Goal: Information Seeking & Learning: Learn about a topic

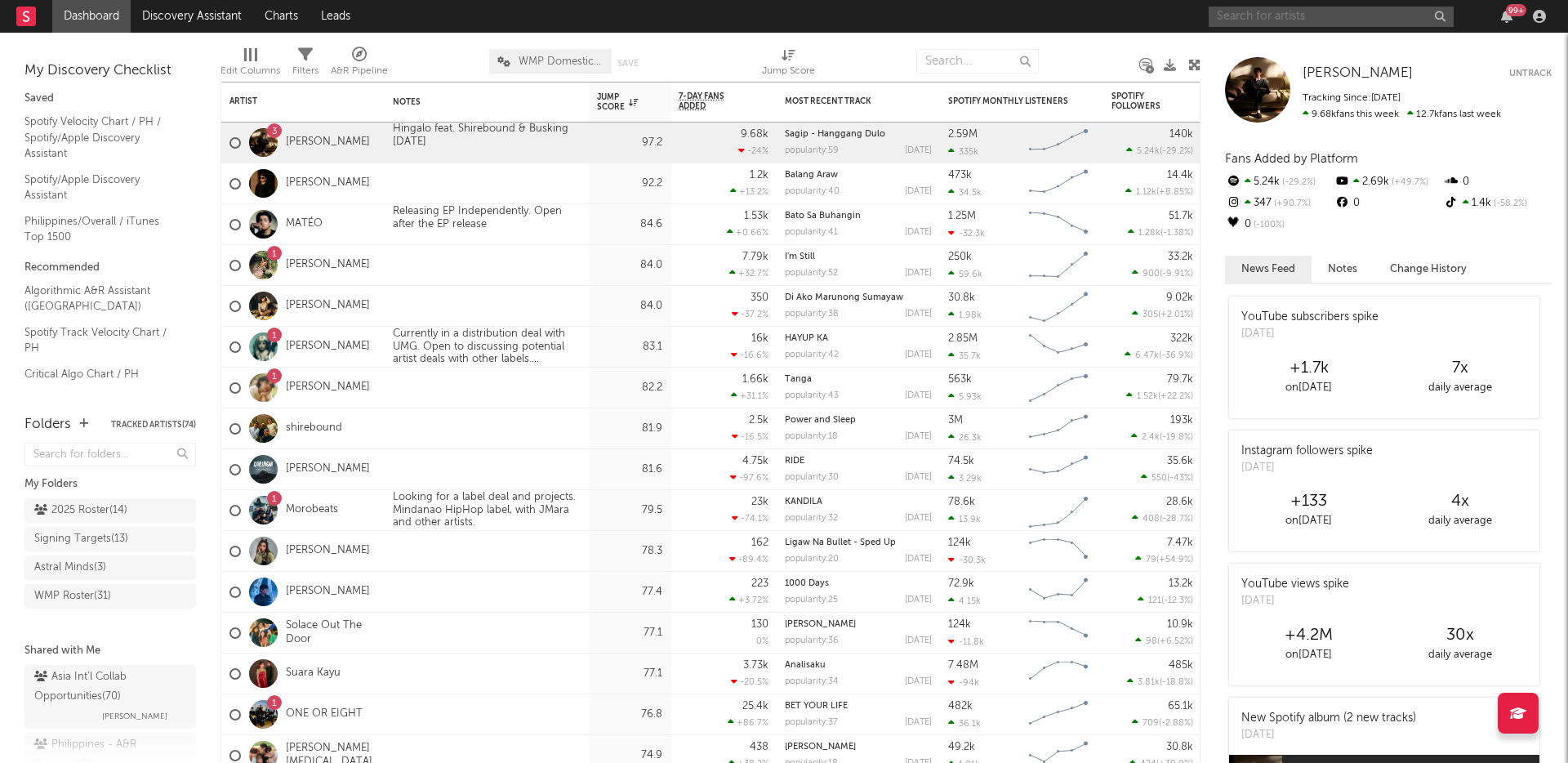
click at [1224, 11] on input "text" at bounding box center [1331, 17] width 245 height 20
type input "cup of joe"
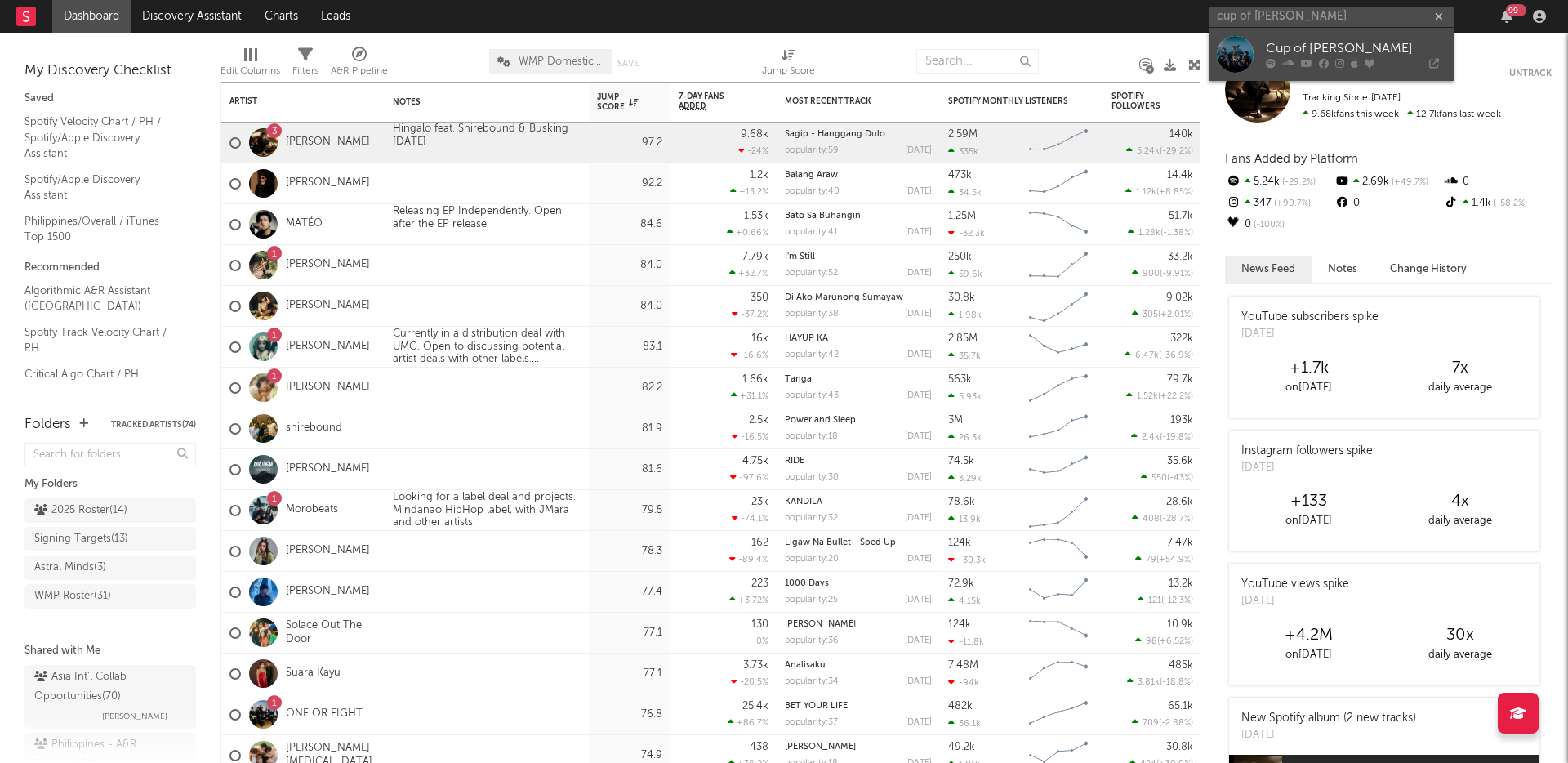
click at [1239, 46] on div at bounding box center [1234, 53] width 36 height 36
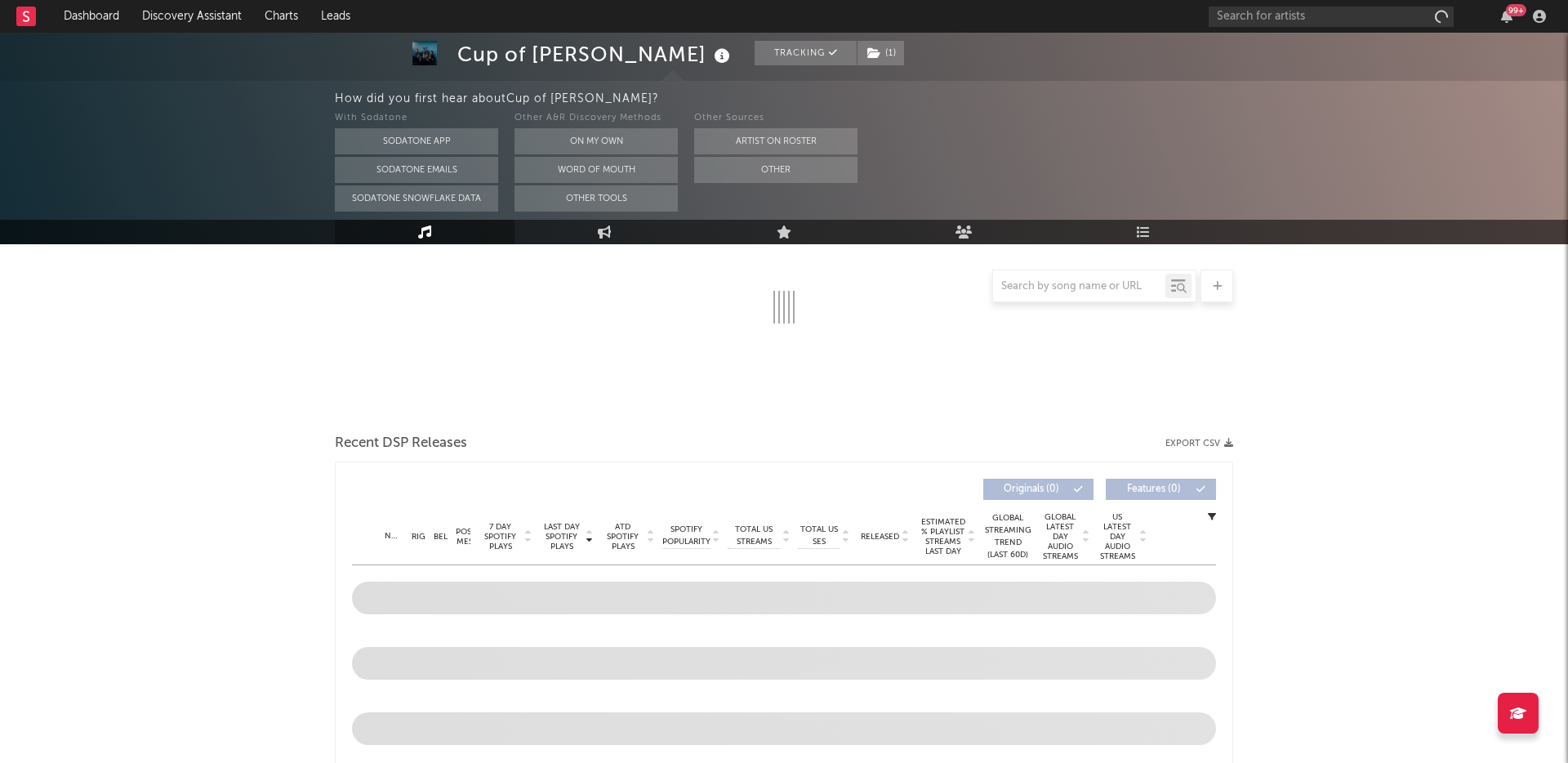
scroll to position [178, 0]
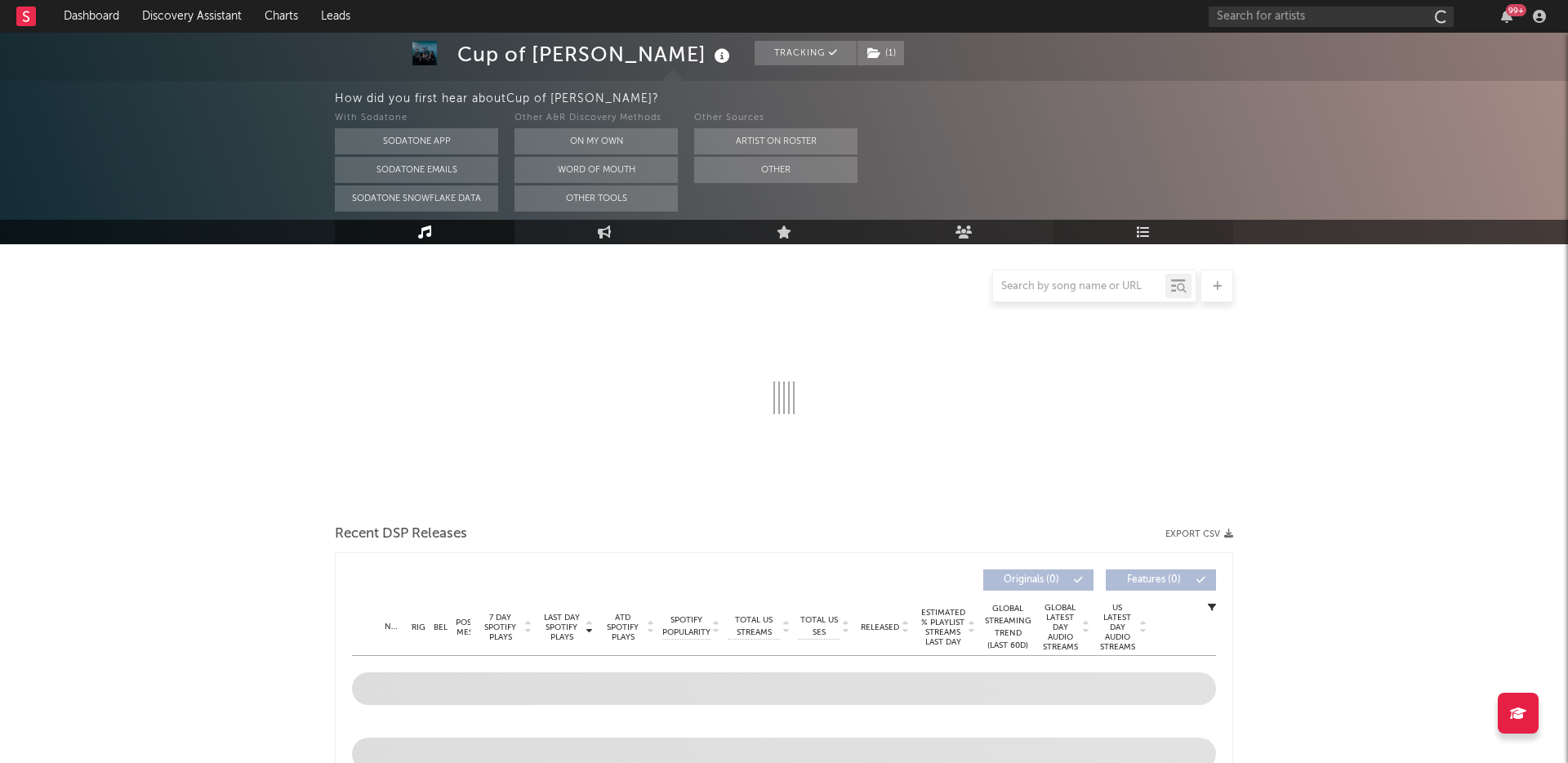
select select "6m"
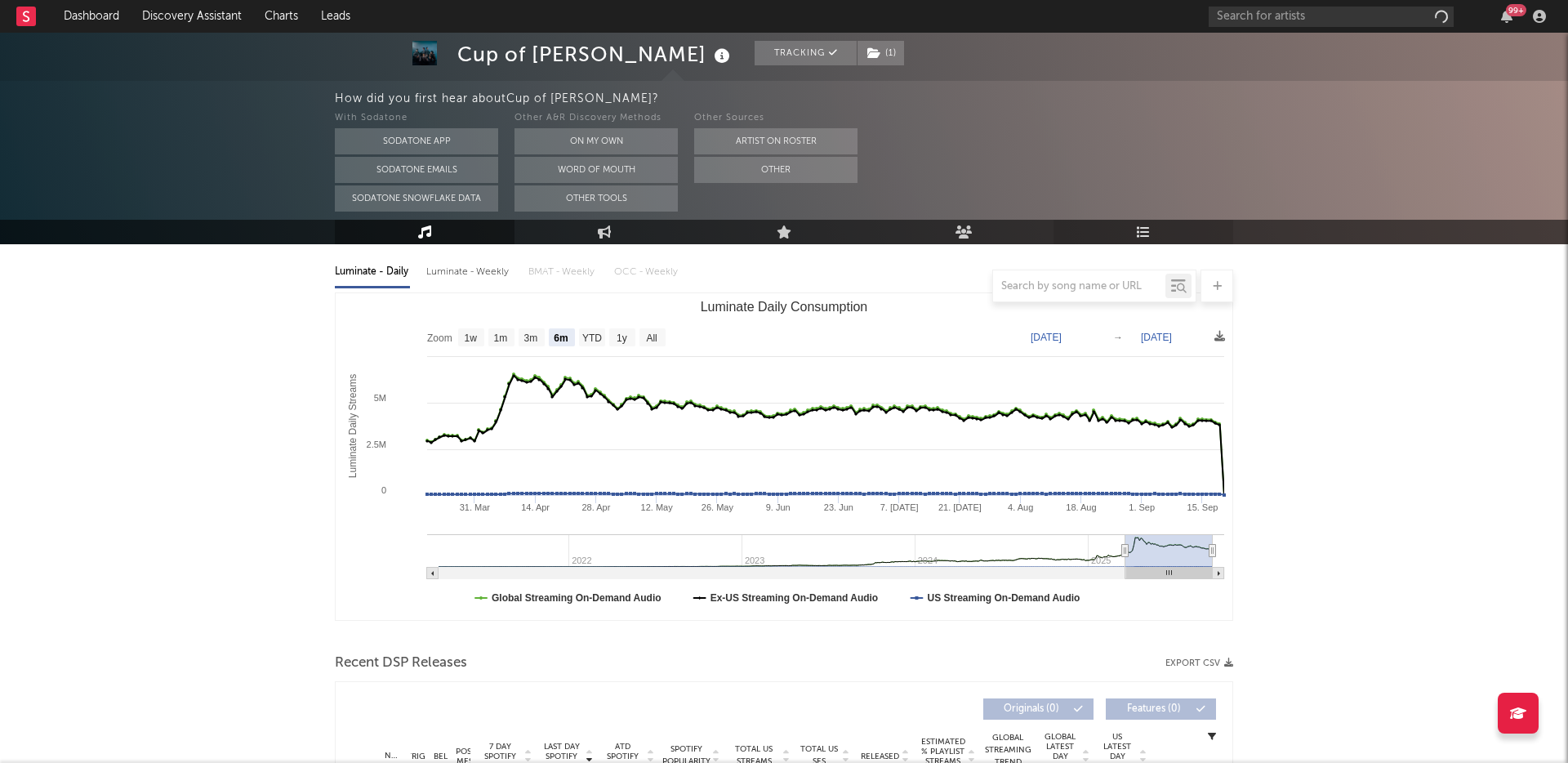
click at [1148, 236] on icon at bounding box center [1143, 231] width 14 height 13
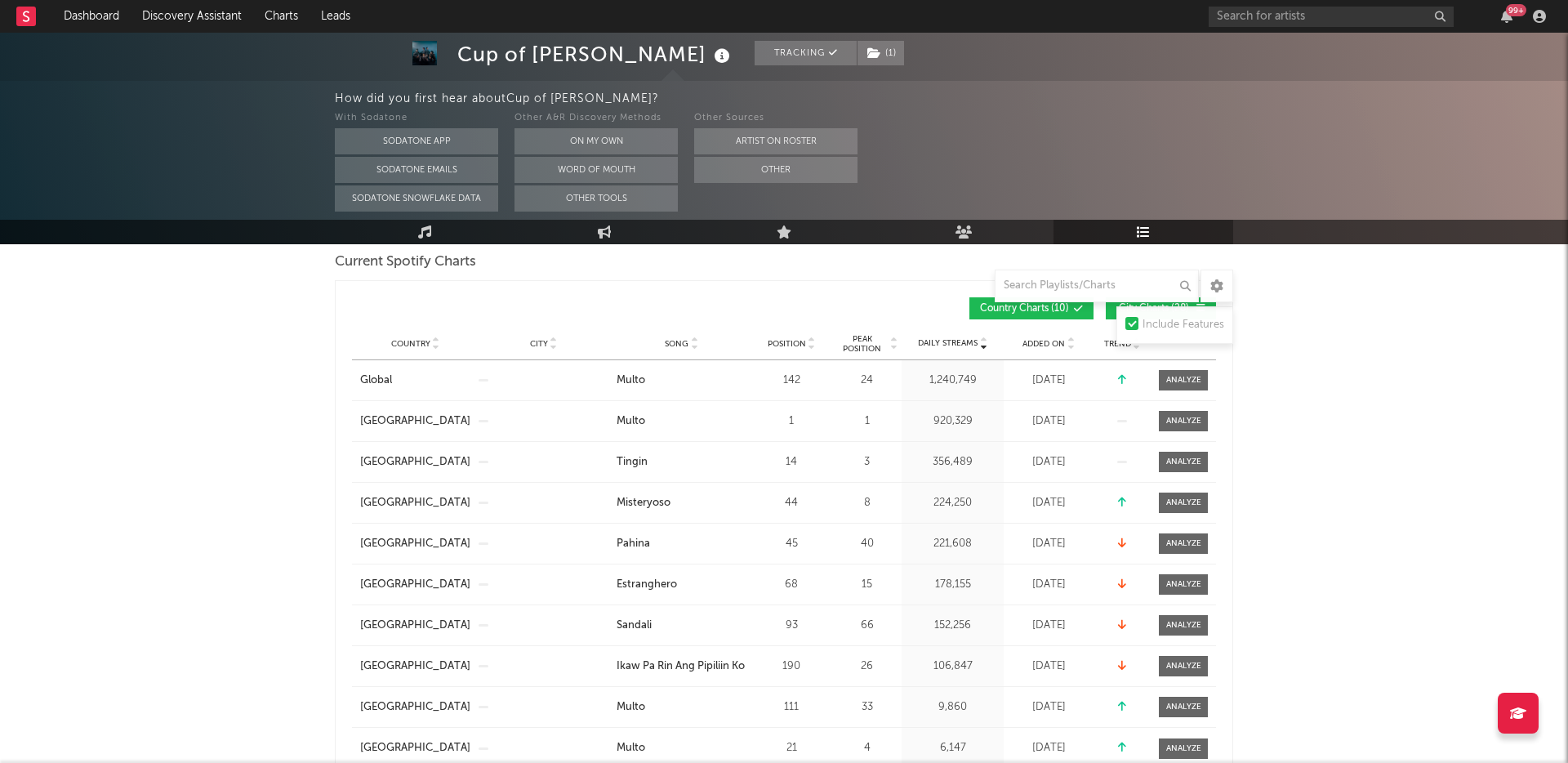
scroll to position [271, 0]
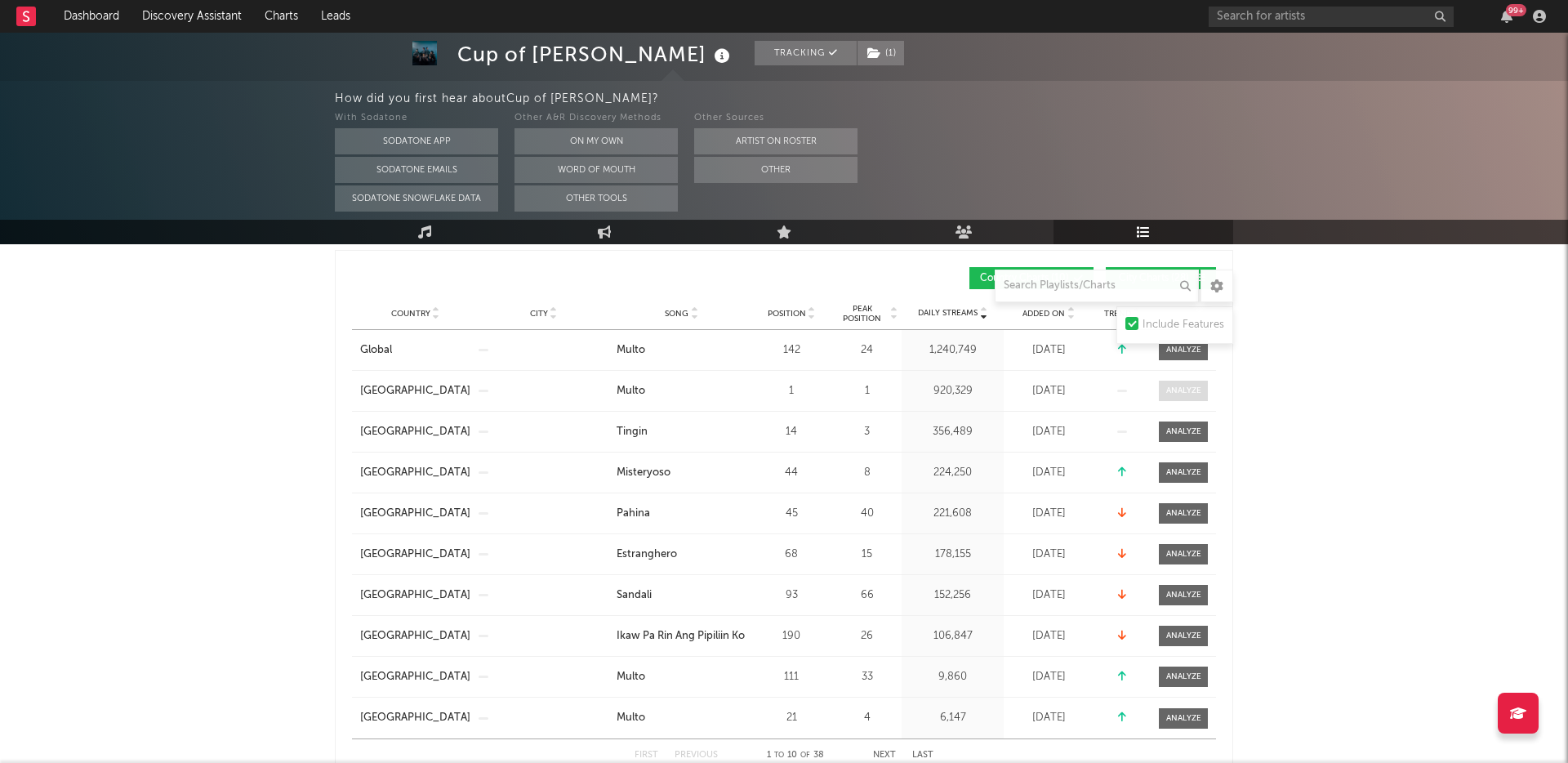
click at [1187, 395] on div at bounding box center [1183, 391] width 35 height 12
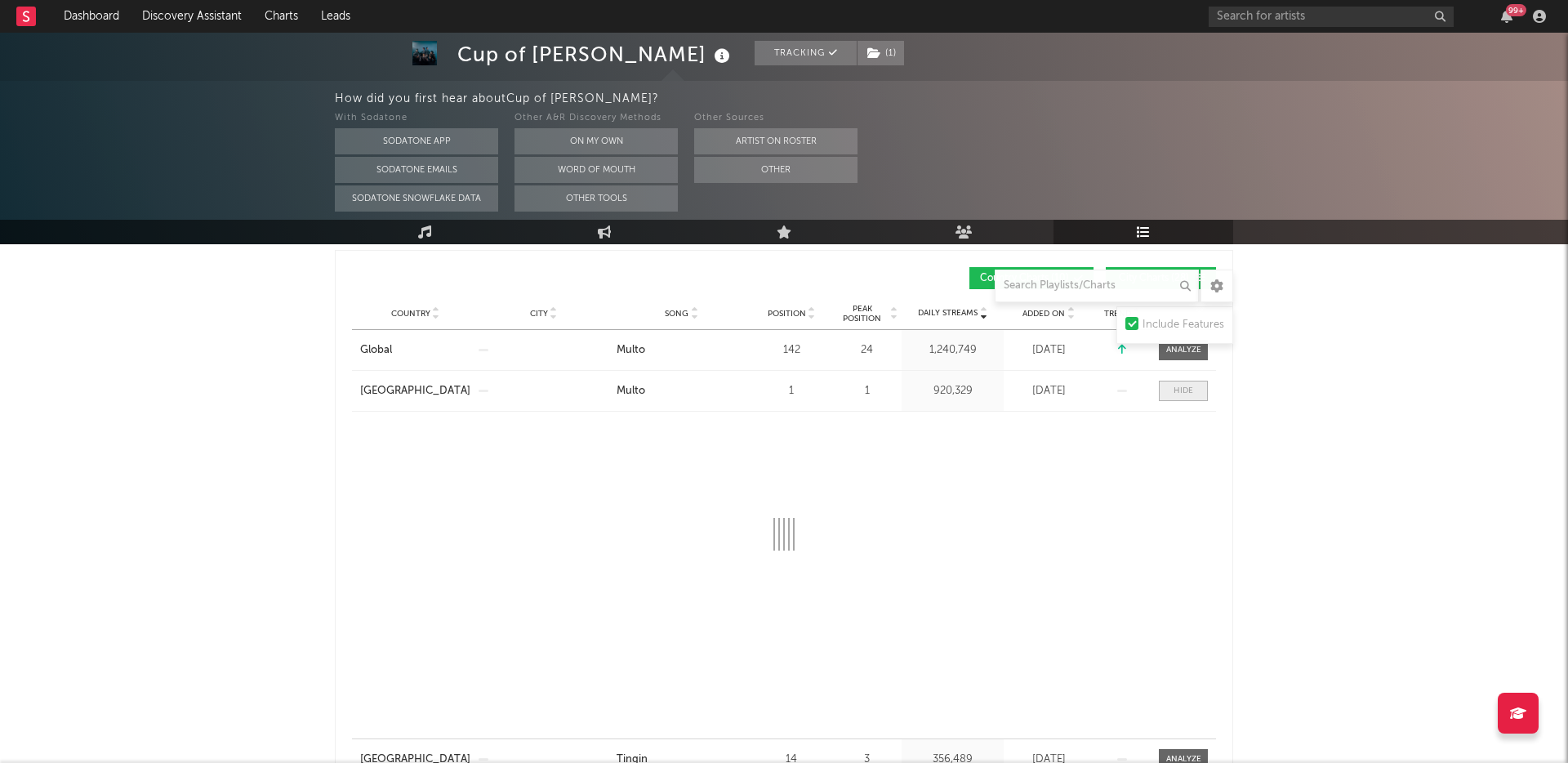
select select "6m"
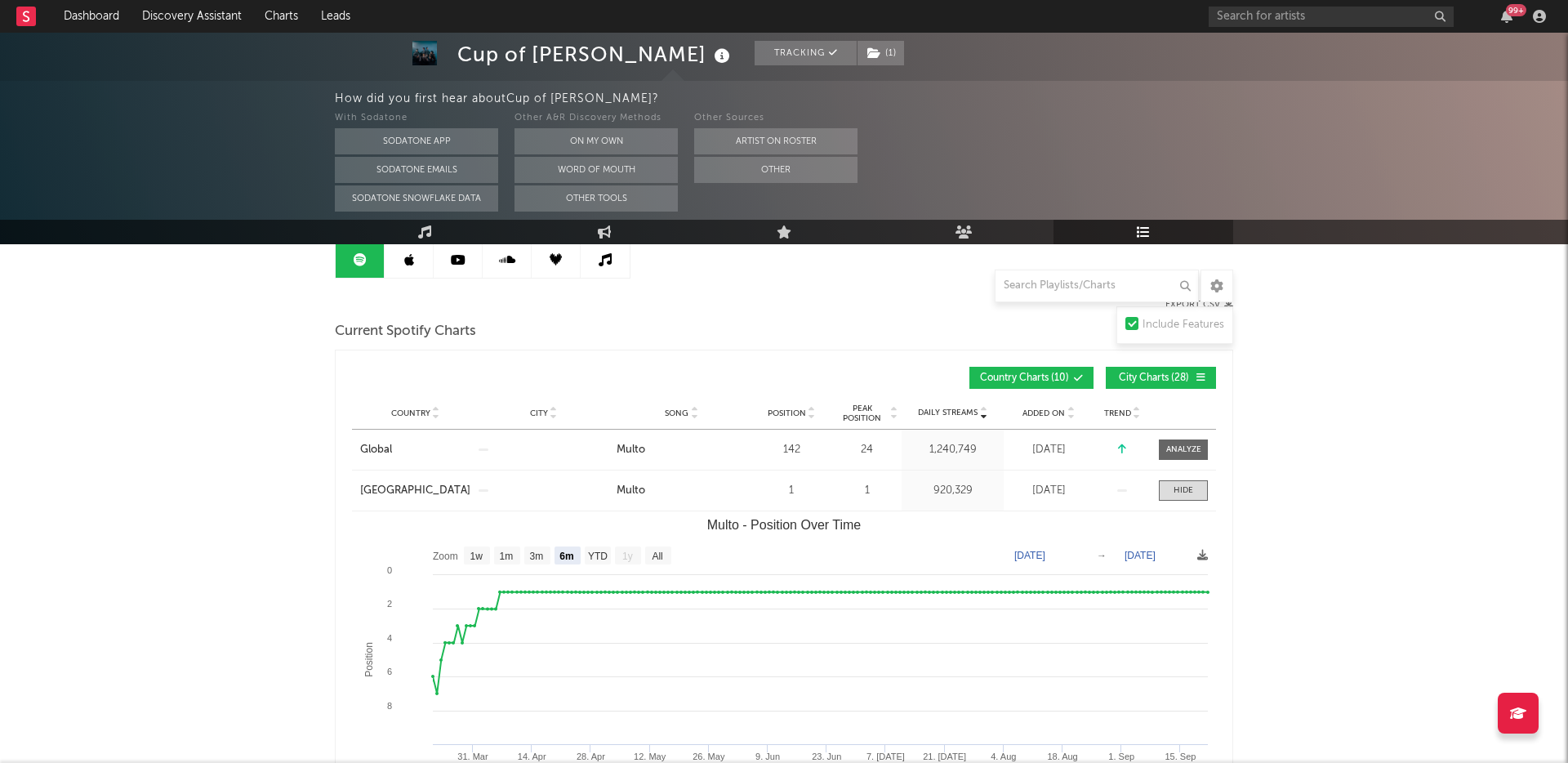
scroll to position [163, 0]
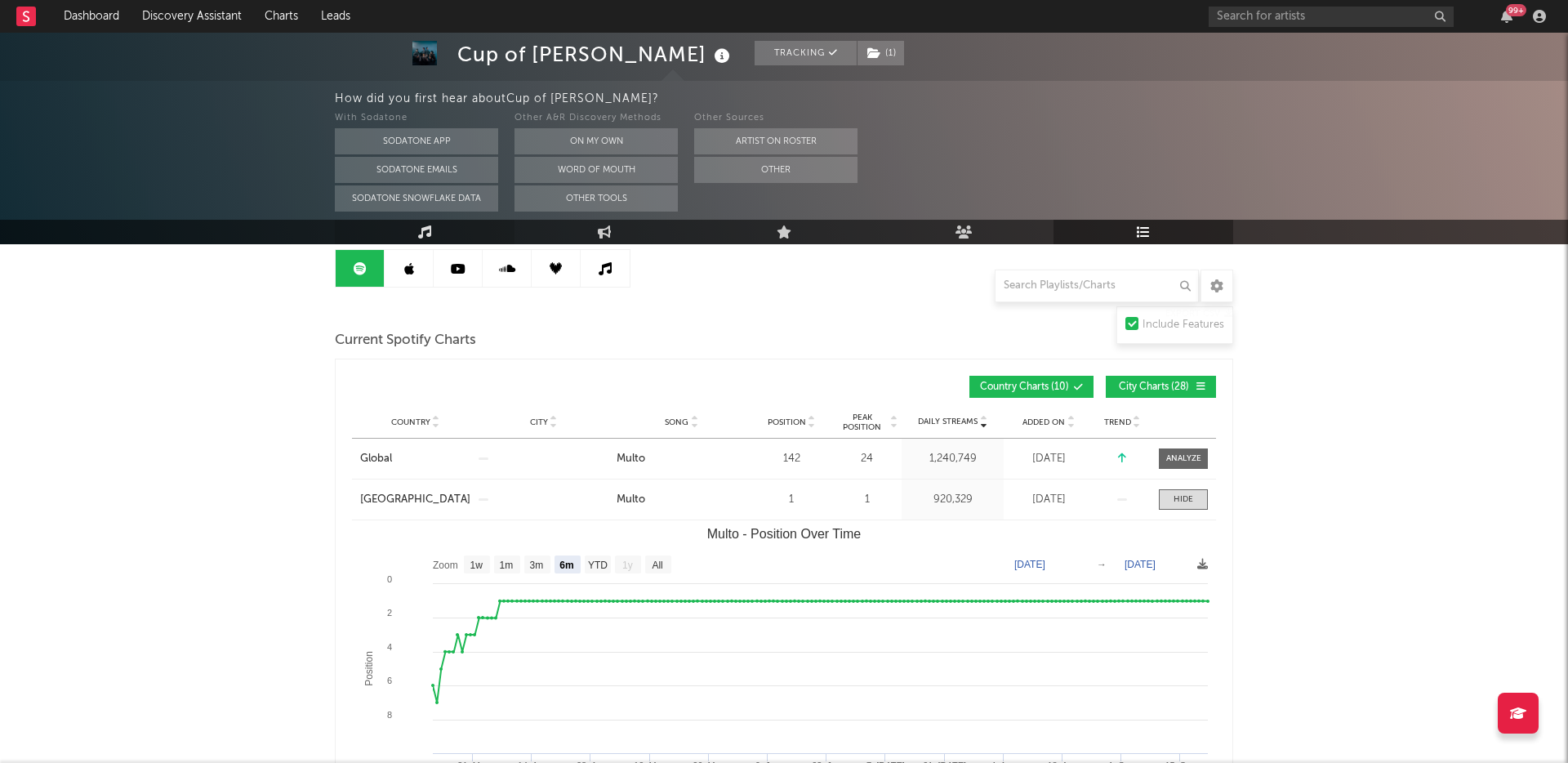
click at [429, 227] on icon at bounding box center [425, 231] width 14 height 13
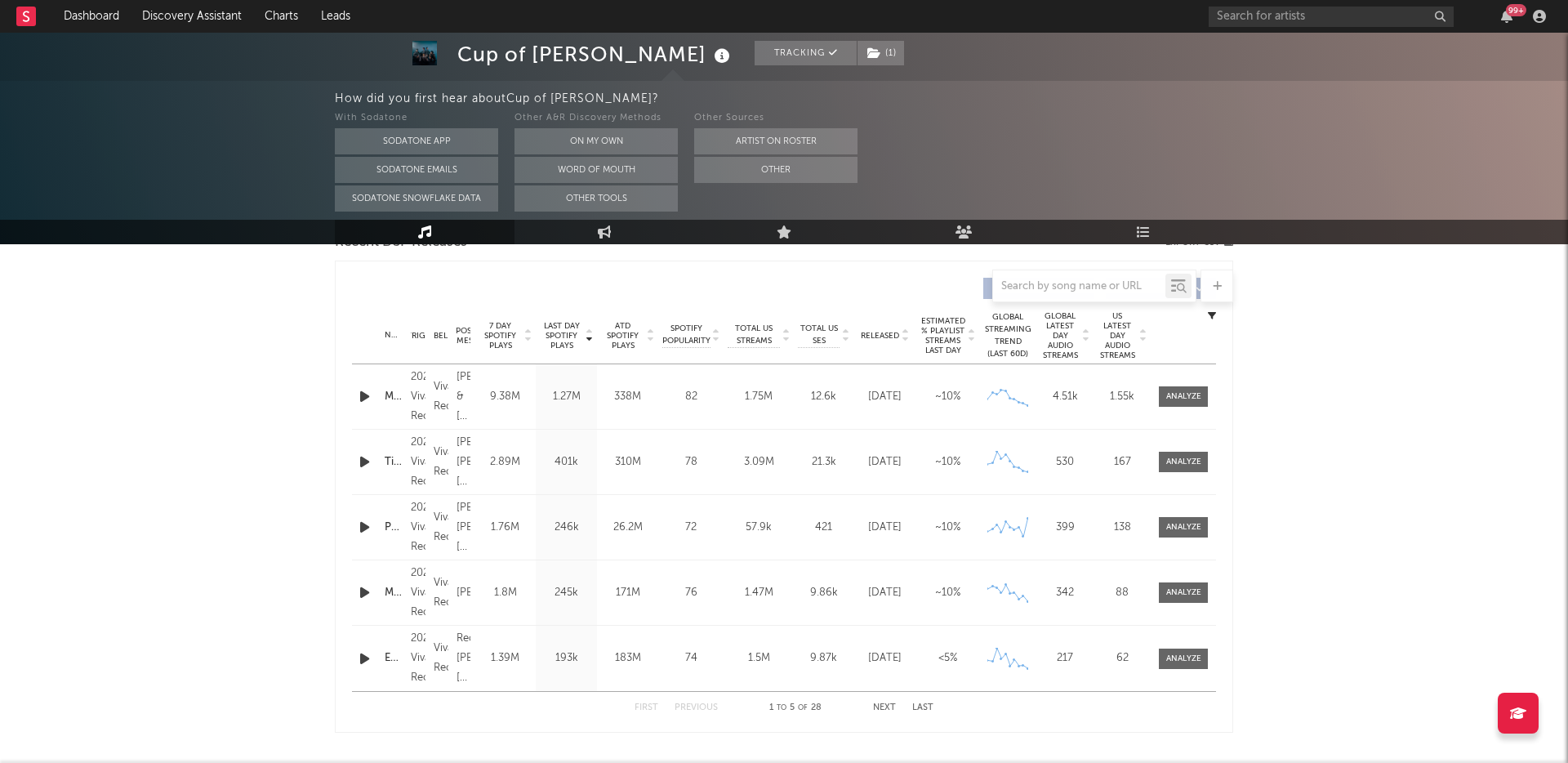
select select "6m"
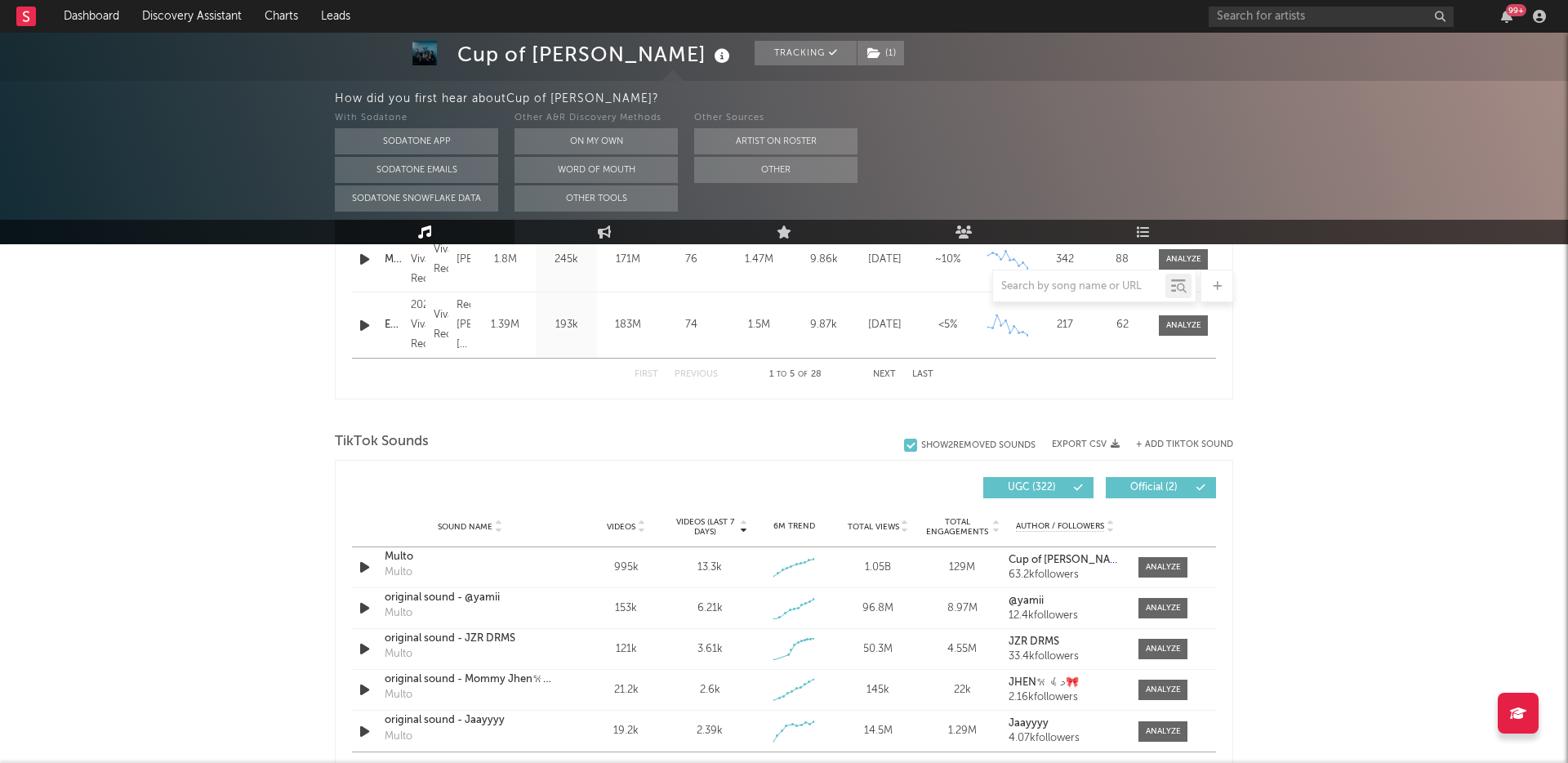
scroll to position [978, 0]
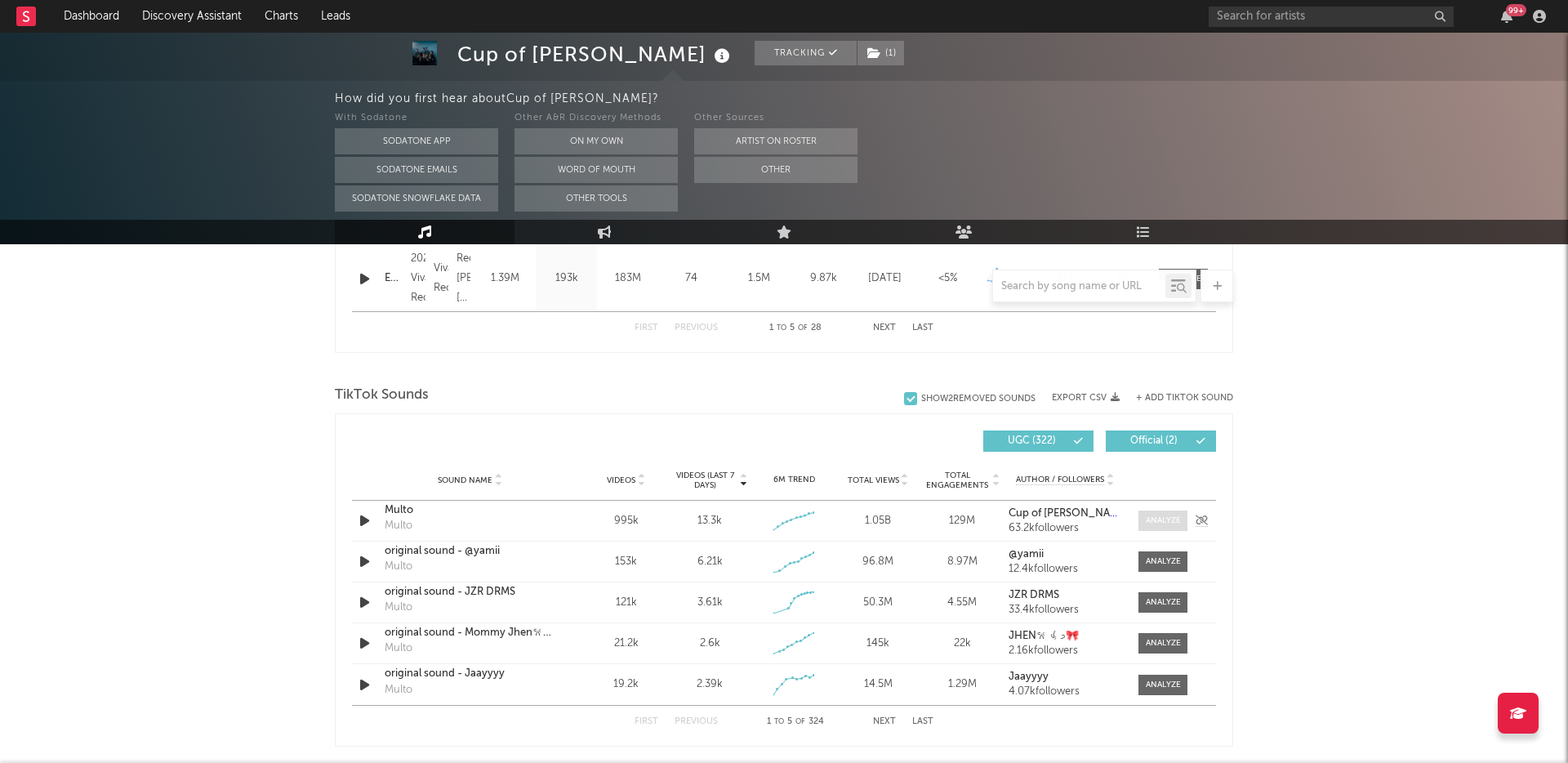
click at [1162, 519] on div at bounding box center [1163, 521] width 35 height 12
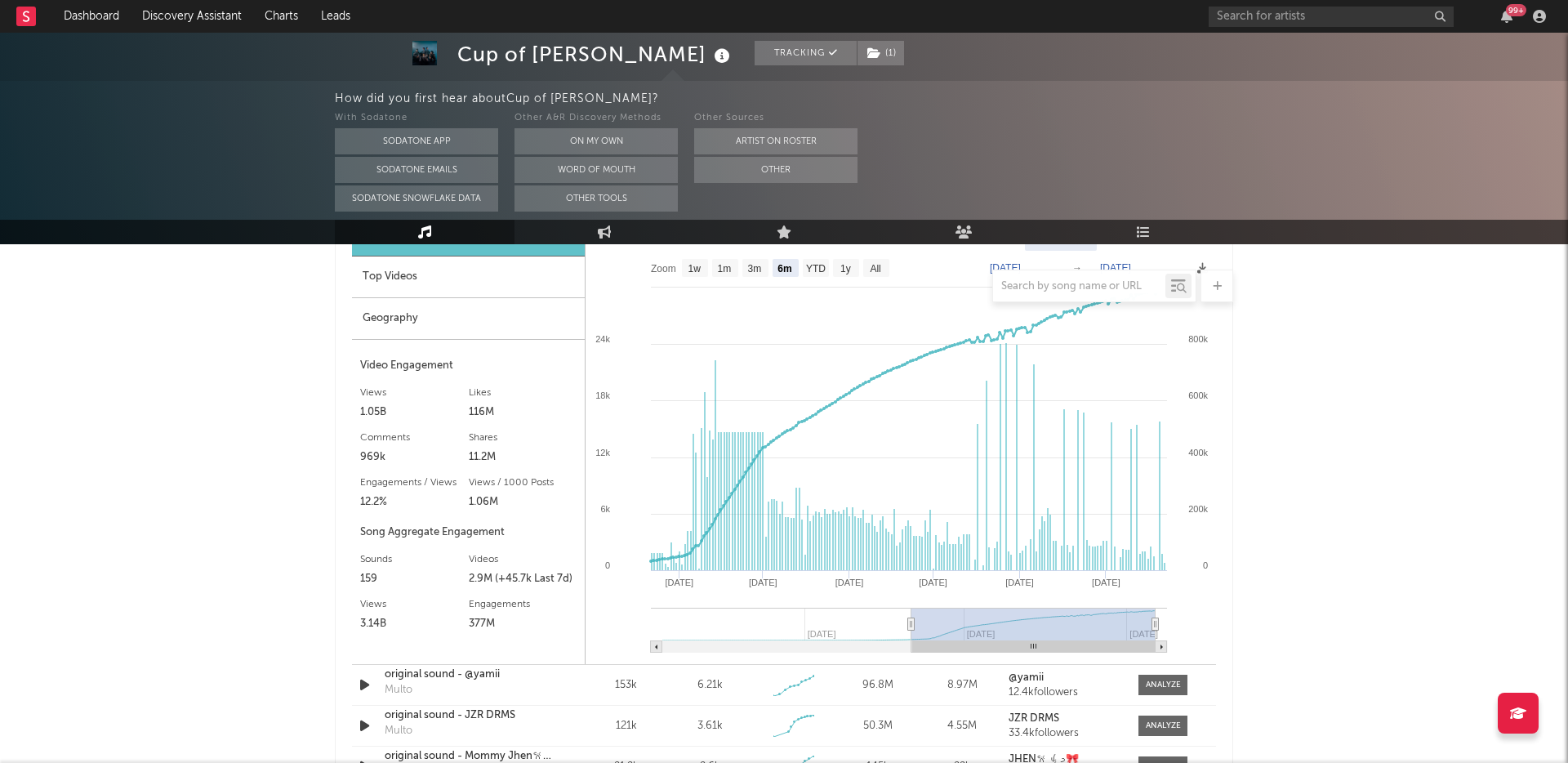
scroll to position [1300, 0]
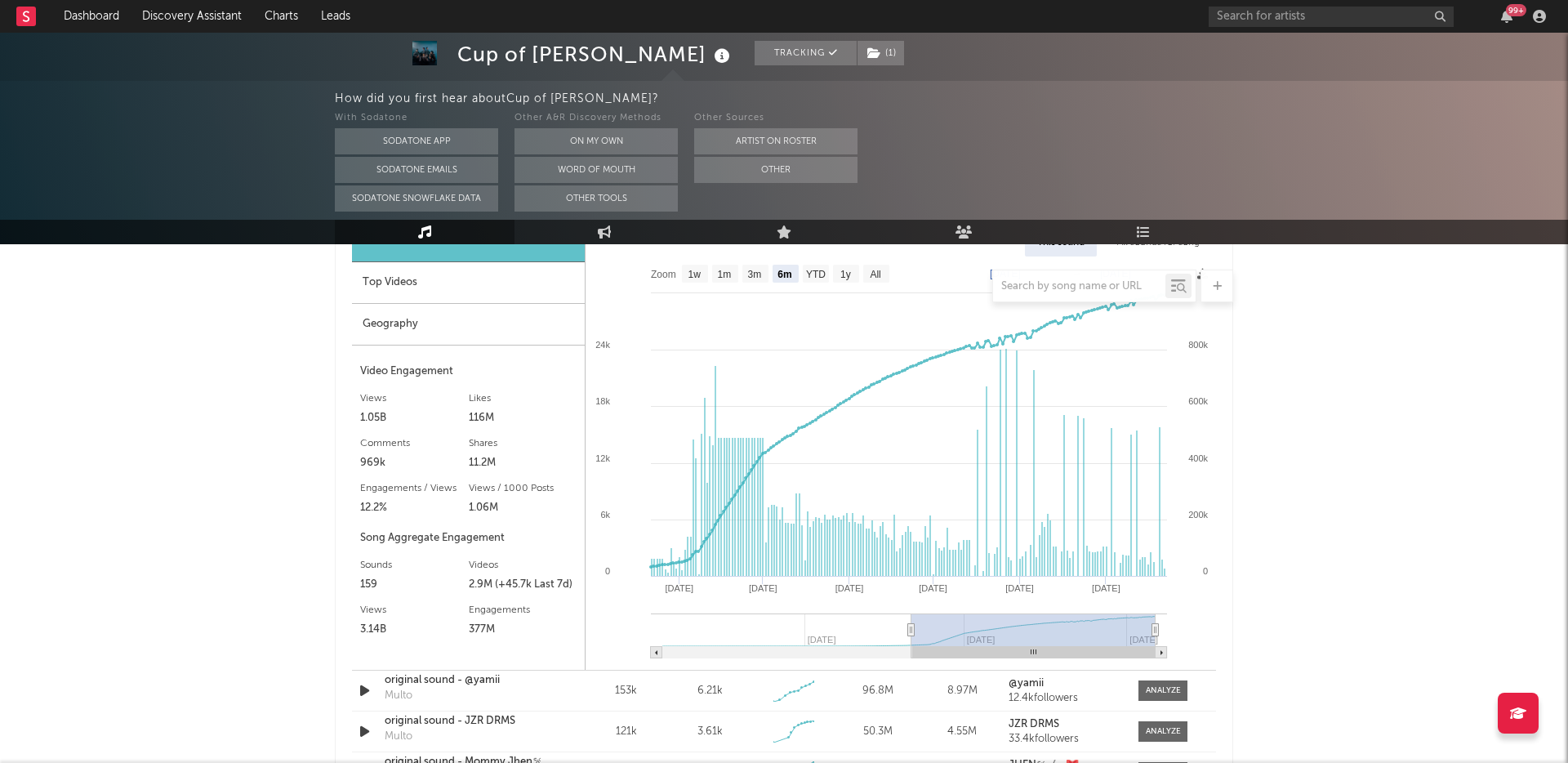
click at [392, 284] on div at bounding box center [784, 286] width 898 height 33
click at [395, 275] on div at bounding box center [784, 286] width 898 height 33
click at [875, 279] on div at bounding box center [784, 286] width 898 height 33
click at [874, 269] on text "All" at bounding box center [875, 274] width 11 height 11
select select "All"
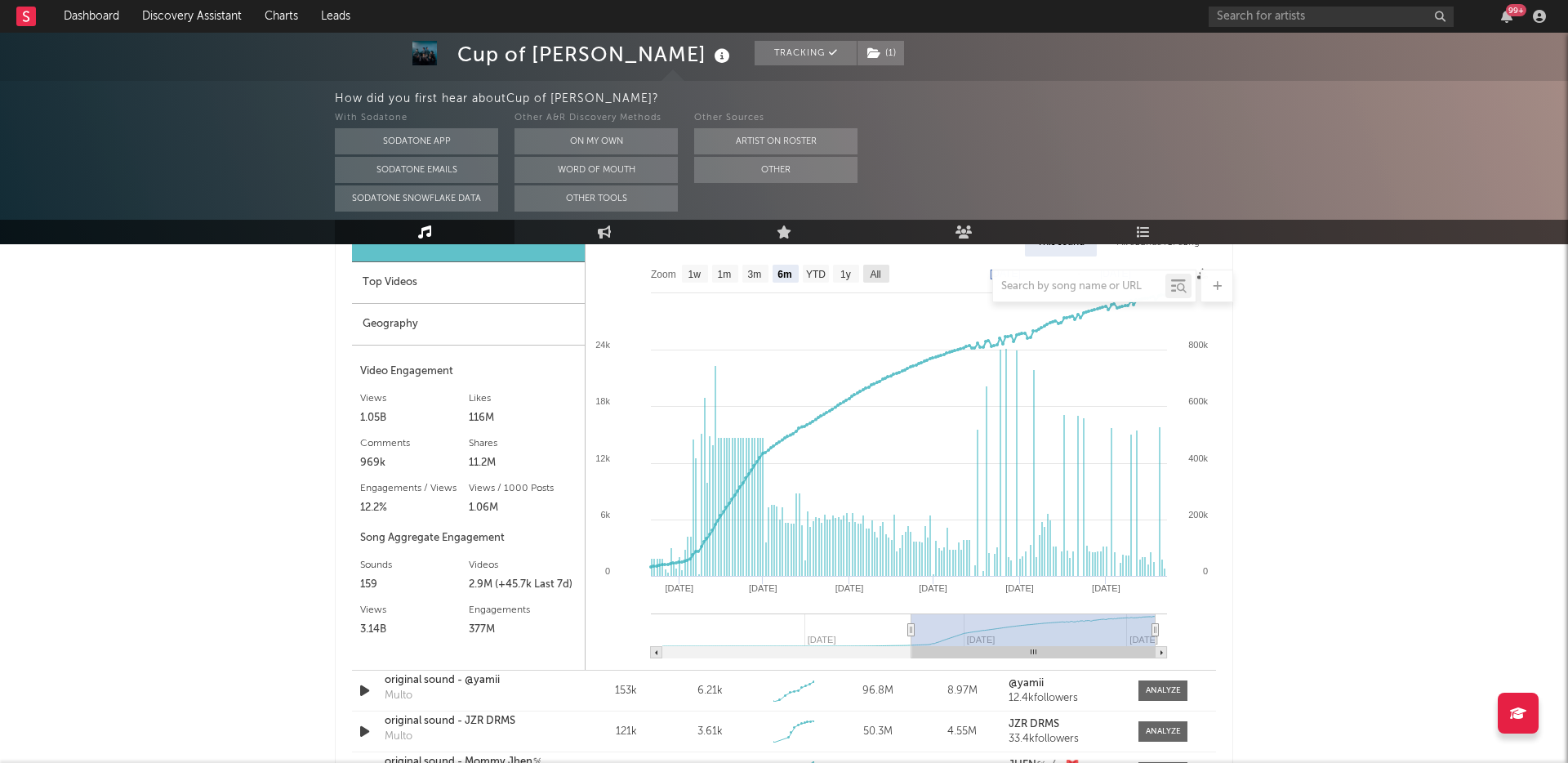
type input "[DATE]"
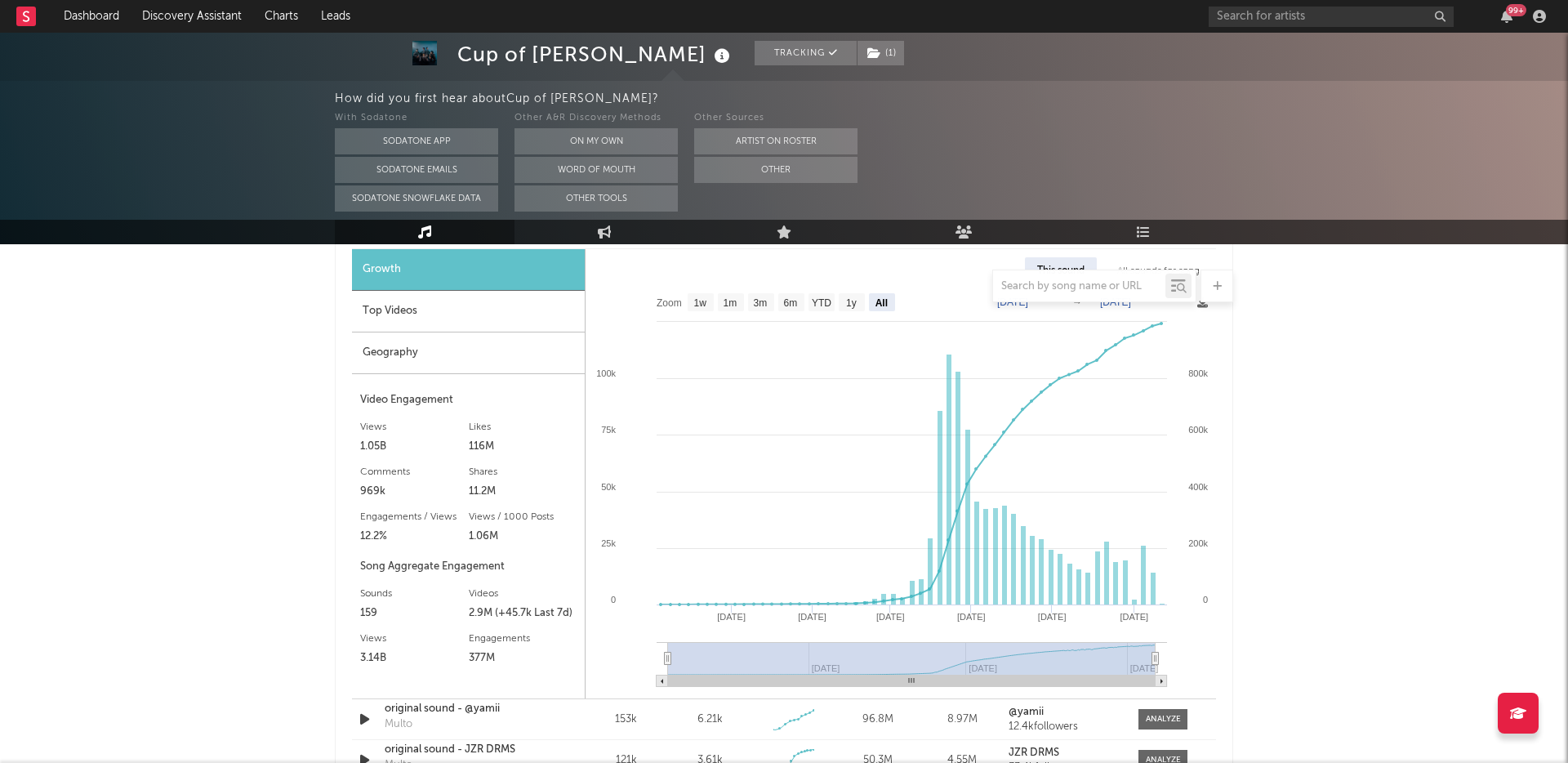
scroll to position [1268, 0]
